Goal: Information Seeking & Learning: Get advice/opinions

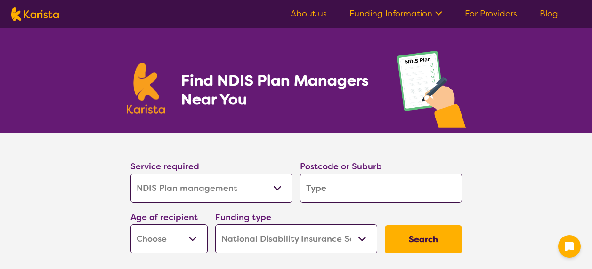
select select "NDIS Plan management"
select select "NDIS"
select select "NDIS Plan management"
select select "NDIS"
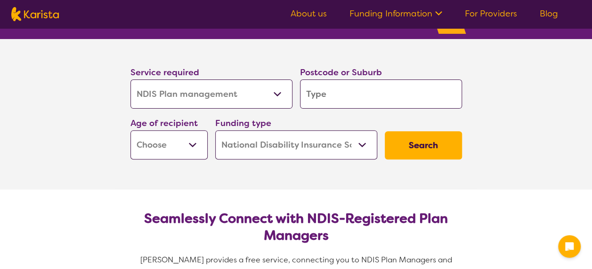
click at [320, 92] on input "search" at bounding box center [381, 94] width 162 height 29
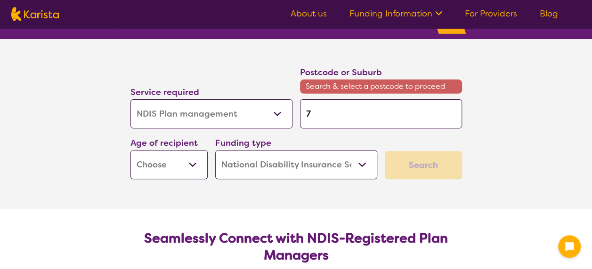
type input "7"
type input "701"
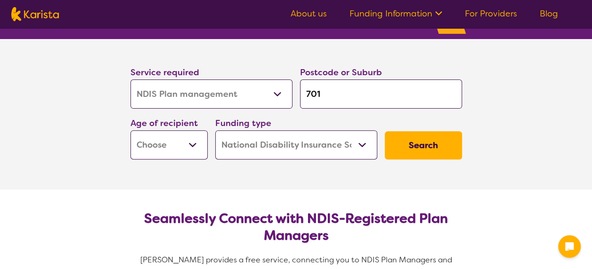
type input "7011"
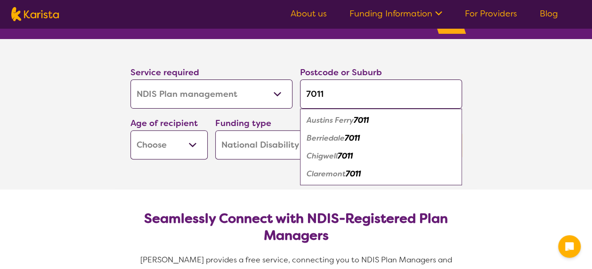
type input "7011"
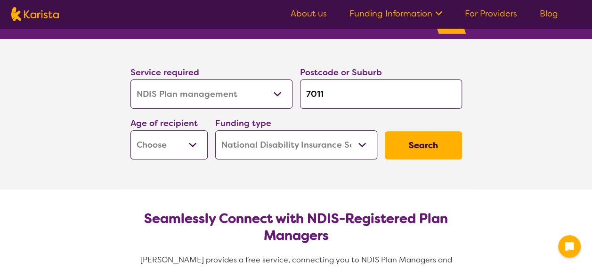
click at [193, 141] on select "Early Childhood - 0 to 9 Child - 10 to 11 Adolescent - 12 to 17 Adult - 18 to 6…" at bounding box center [168, 144] width 77 height 29
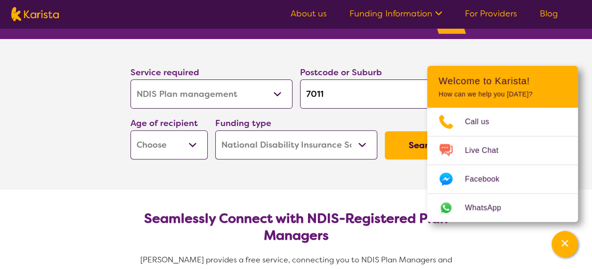
select select "AD"
click at [130, 130] on select "Early Childhood - 0 to 9 Child - 10 to 11 Adolescent - 12 to 17 Adult - 18 to 6…" at bounding box center [168, 144] width 77 height 29
select select "AD"
click at [412, 142] on button "Search" at bounding box center [423, 145] width 77 height 28
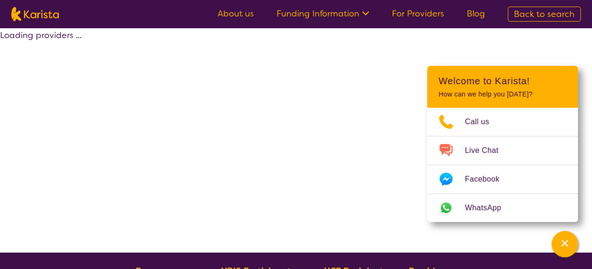
select select "by_score"
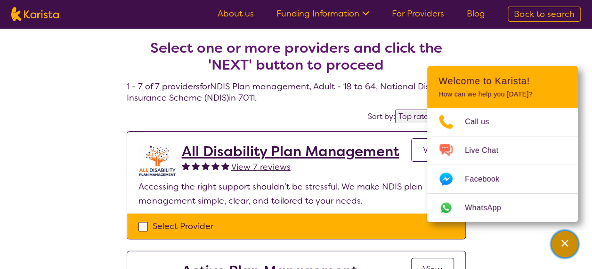
click at [562, 245] on icon "Channel Menu" at bounding box center [564, 243] width 7 height 7
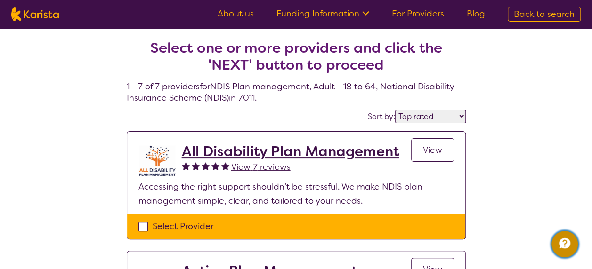
click at [565, 241] on icon "Channel Menu" at bounding box center [564, 243] width 19 height 19
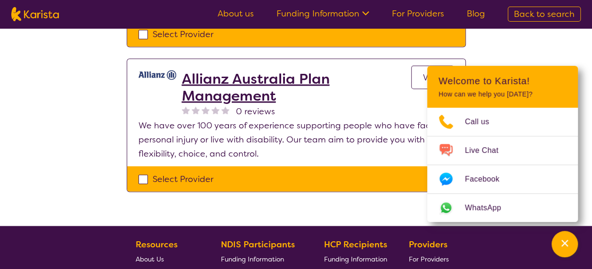
scroll to position [847, 0]
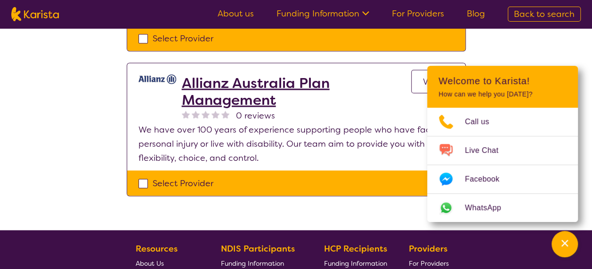
click at [564, 240] on icon "Channel Menu" at bounding box center [564, 243] width 9 height 9
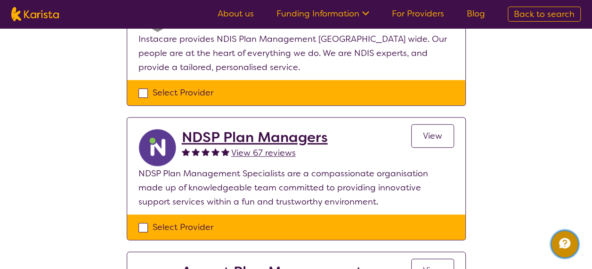
scroll to position [424, 0]
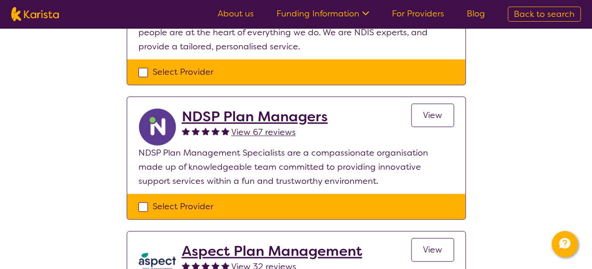
click at [250, 129] on span "View 67 reviews" at bounding box center [263, 132] width 65 height 11
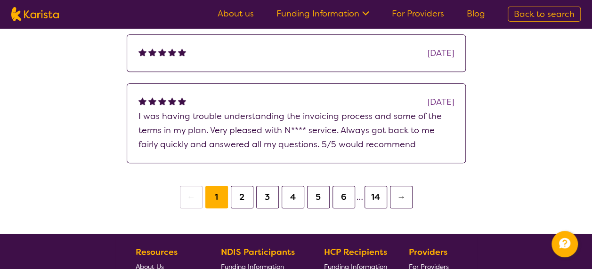
scroll to position [330, 0]
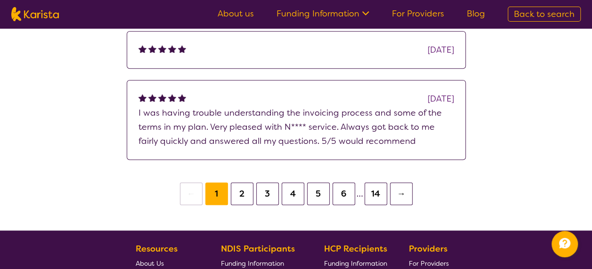
click at [243, 191] on button "2" at bounding box center [242, 194] width 23 height 23
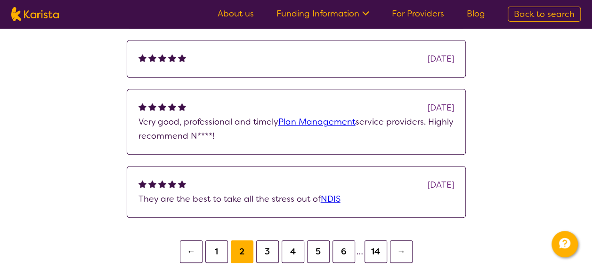
scroll to position [235, 0]
